Goal: Information Seeking & Learning: Find specific fact

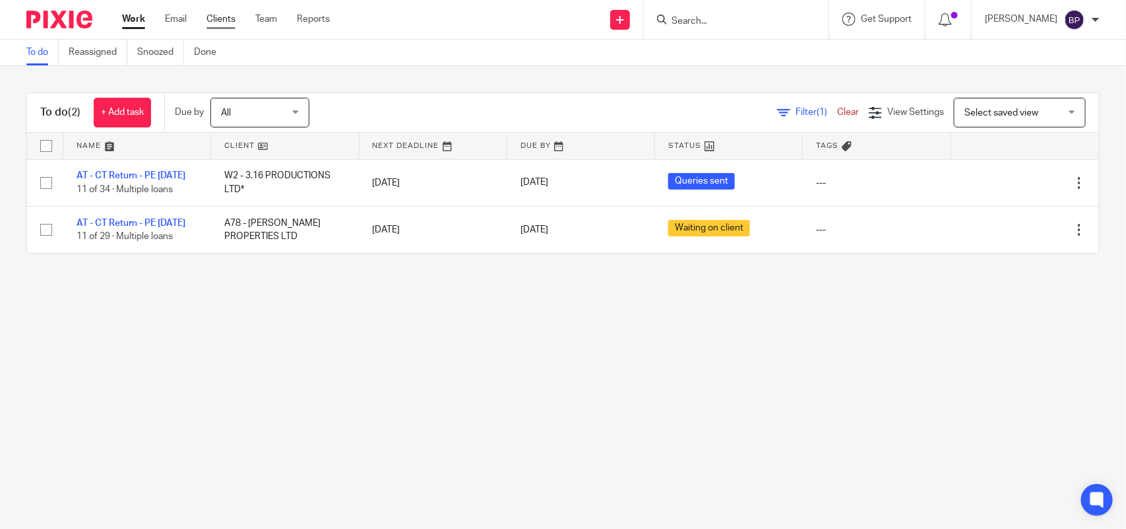
click at [234, 17] on link "Clients" at bounding box center [221, 19] width 29 height 13
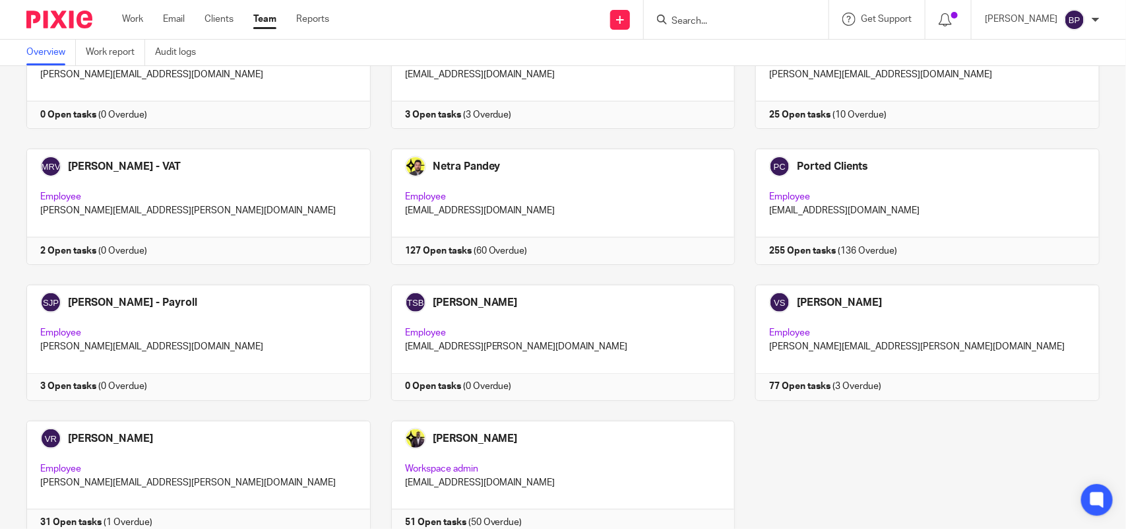
scroll to position [825, 0]
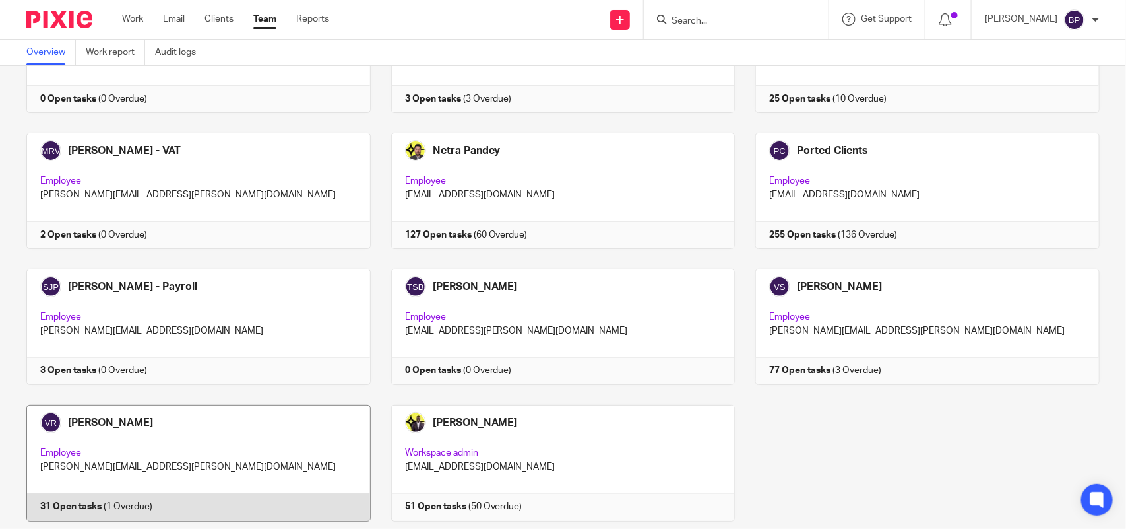
click at [132, 457] on link at bounding box center [188, 463] width 365 height 116
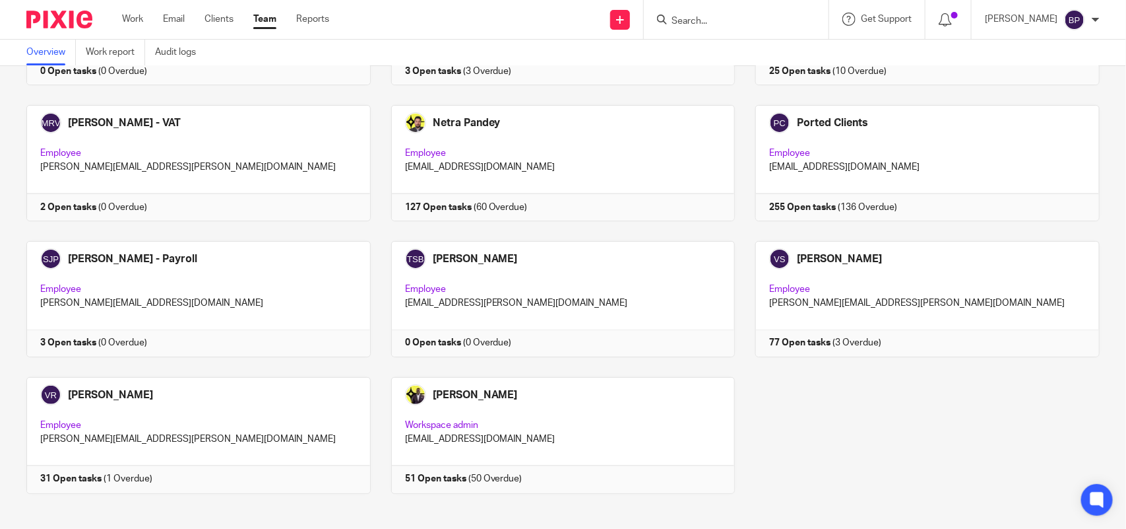
scroll to position [868, 0]
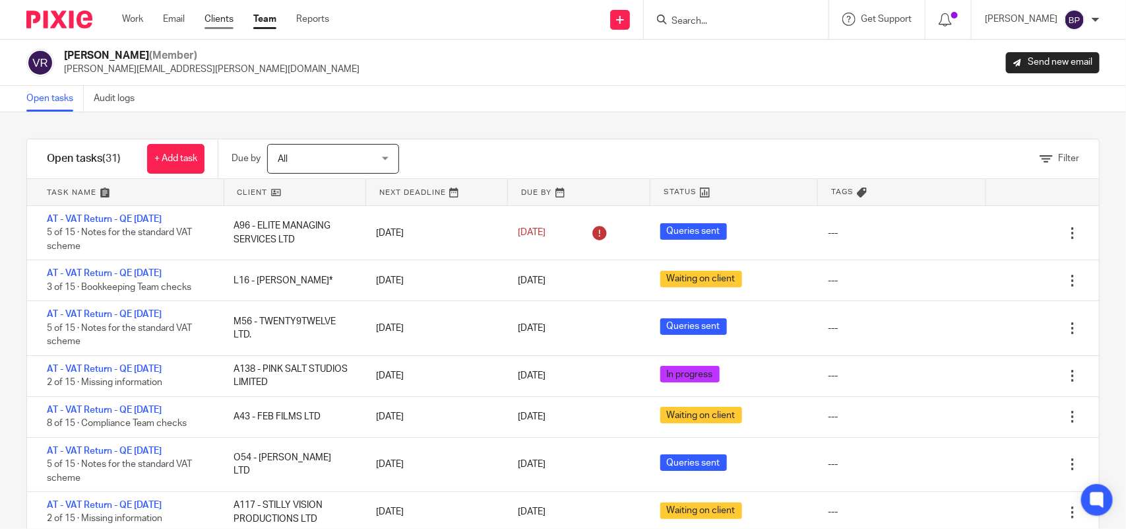
click at [221, 16] on link "Clients" at bounding box center [219, 19] width 29 height 13
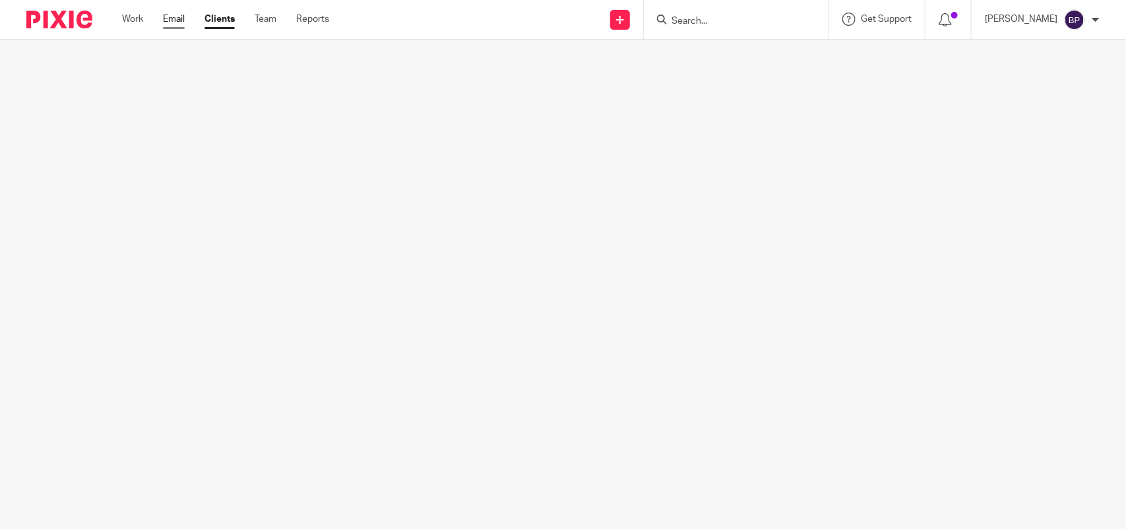
click at [176, 11] on div "Work Email Clients Team Reports Work Email Clients Team Reports Settings" at bounding box center [229, 19] width 240 height 39
click at [176, 17] on link "Email" at bounding box center [174, 19] width 22 height 13
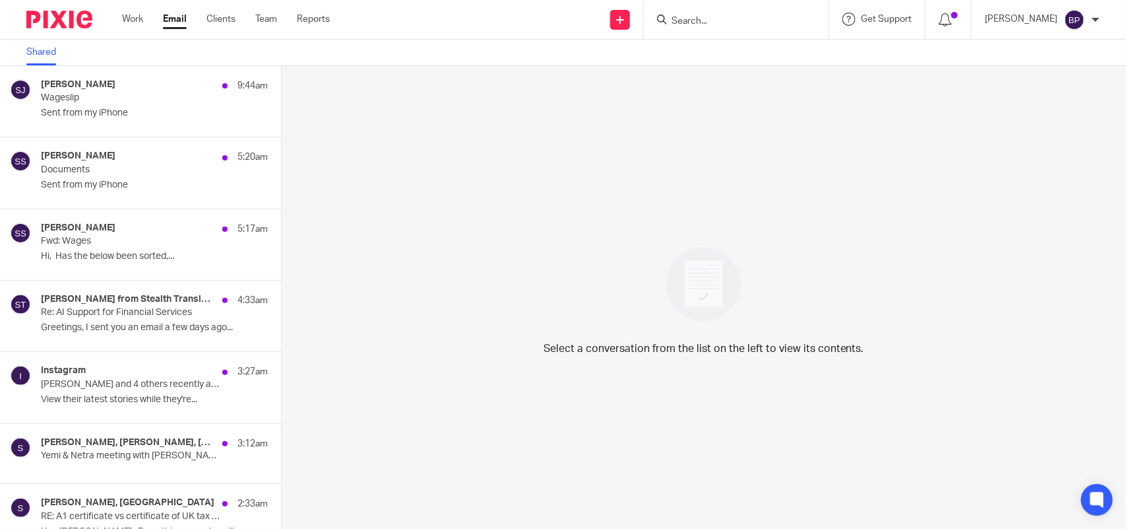
drag, startPoint x: 175, startPoint y: 16, endPoint x: 345, endPoint y: 61, distance: 175.9
click at [176, 16] on link "Email" at bounding box center [175, 19] width 24 height 13
click at [172, 20] on link "Email" at bounding box center [175, 19] width 24 height 13
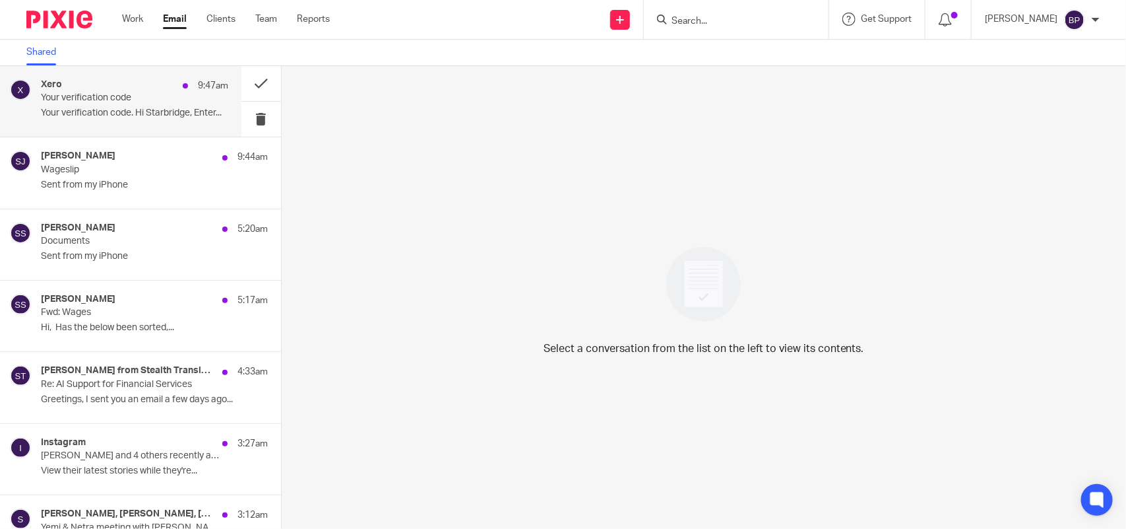
click at [136, 97] on p "Your verification code" at bounding box center [116, 97] width 150 height 11
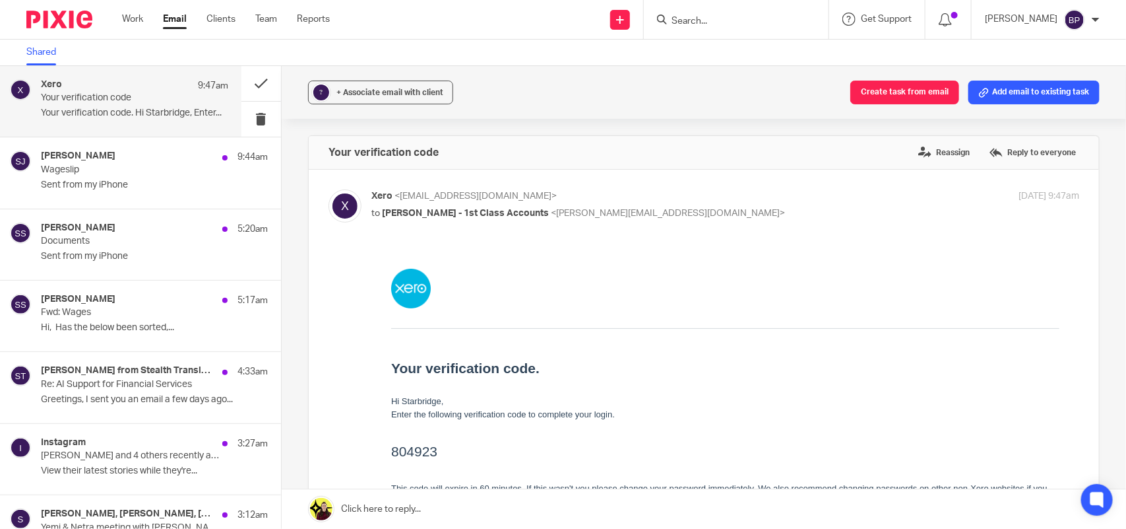
click at [408, 459] on h2 "804923" at bounding box center [725, 450] width 668 height 21
click at [408, 447] on h2 "804923" at bounding box center [725, 450] width 668 height 21
copy h2 "804923"
drag, startPoint x: 247, startPoint y: 120, endPoint x: 593, endPoint y: 43, distance: 353.7
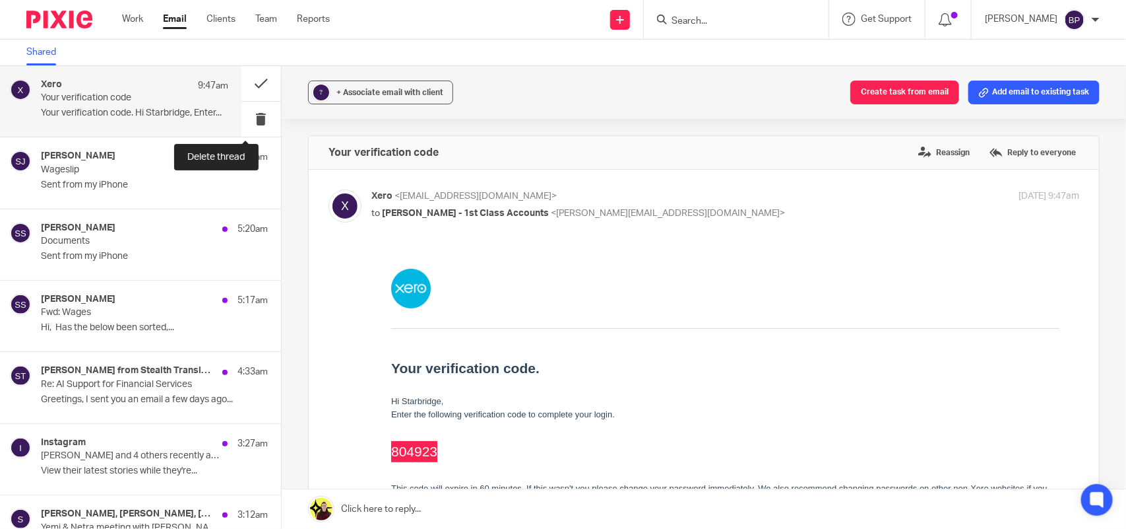
click at [246, 119] on button at bounding box center [262, 119] width 40 height 35
